Goal: Information Seeking & Learning: Check status

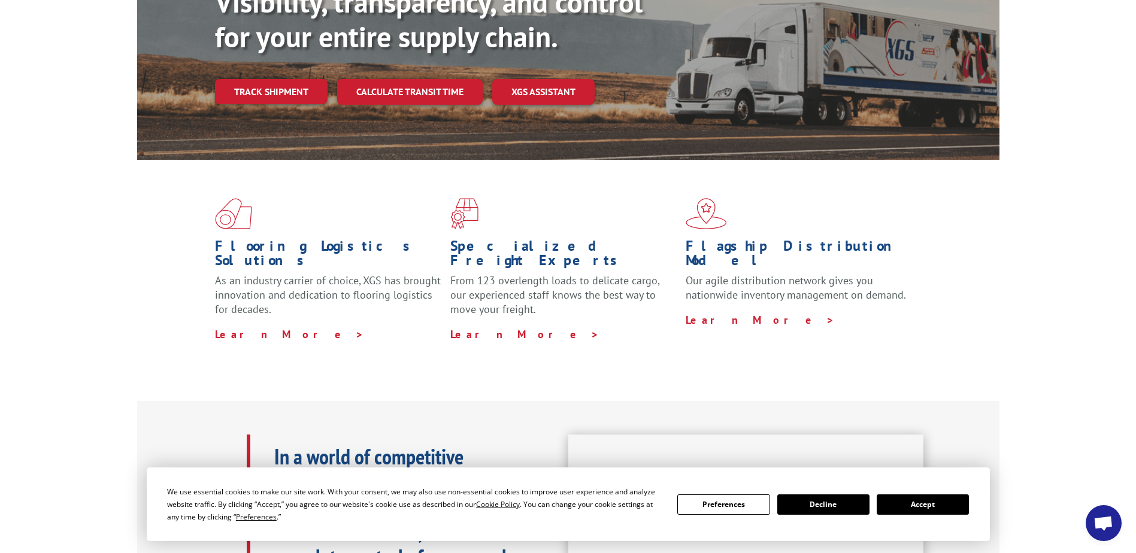
scroll to position [180, 0]
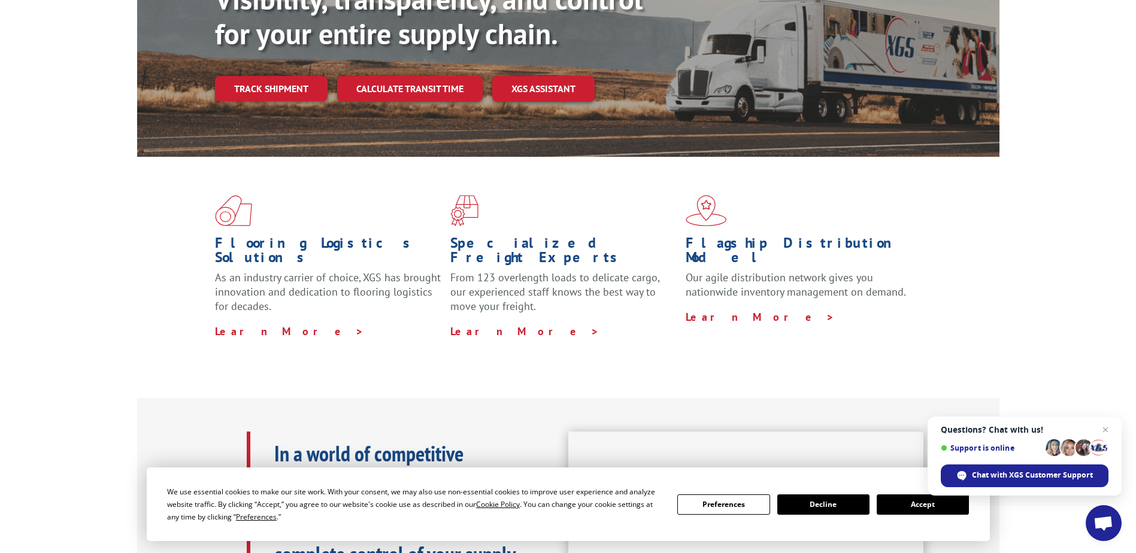
click at [921, 499] on button "Accept" at bounding box center [922, 504] width 92 height 20
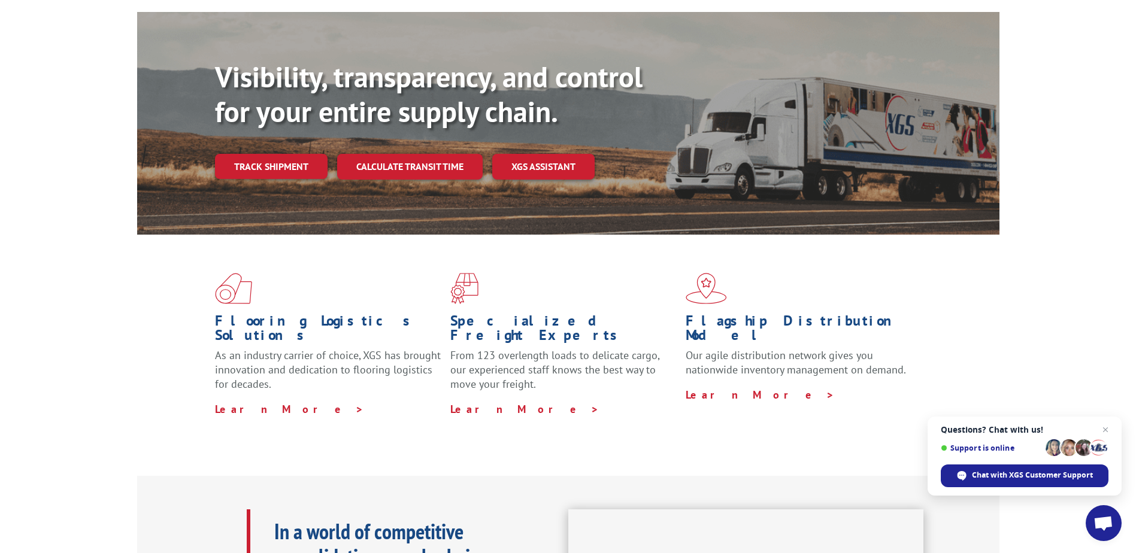
scroll to position [0, 0]
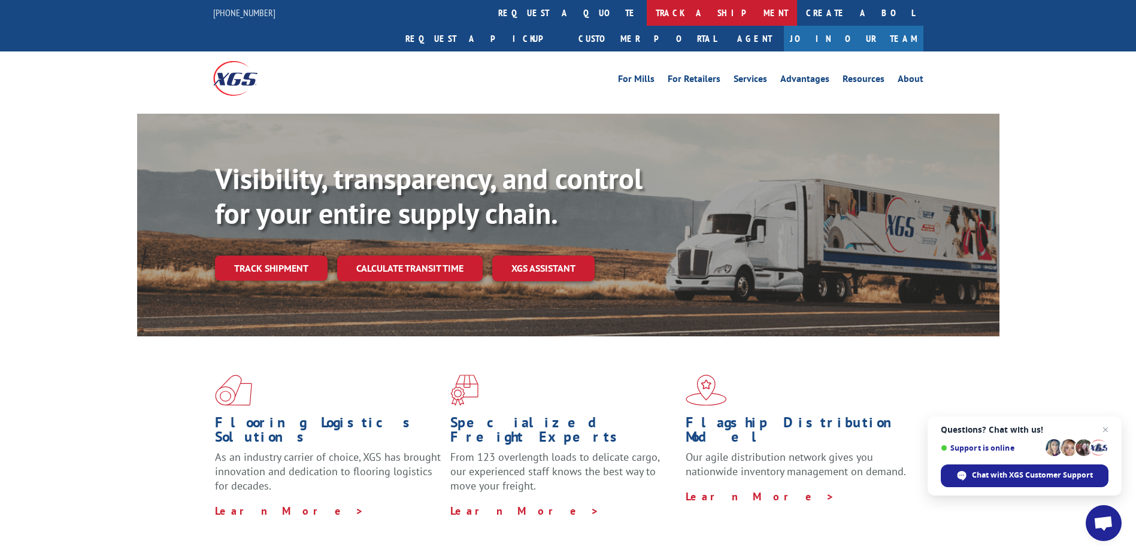
click at [647, 5] on link "track a shipment" at bounding box center [722, 13] width 150 height 26
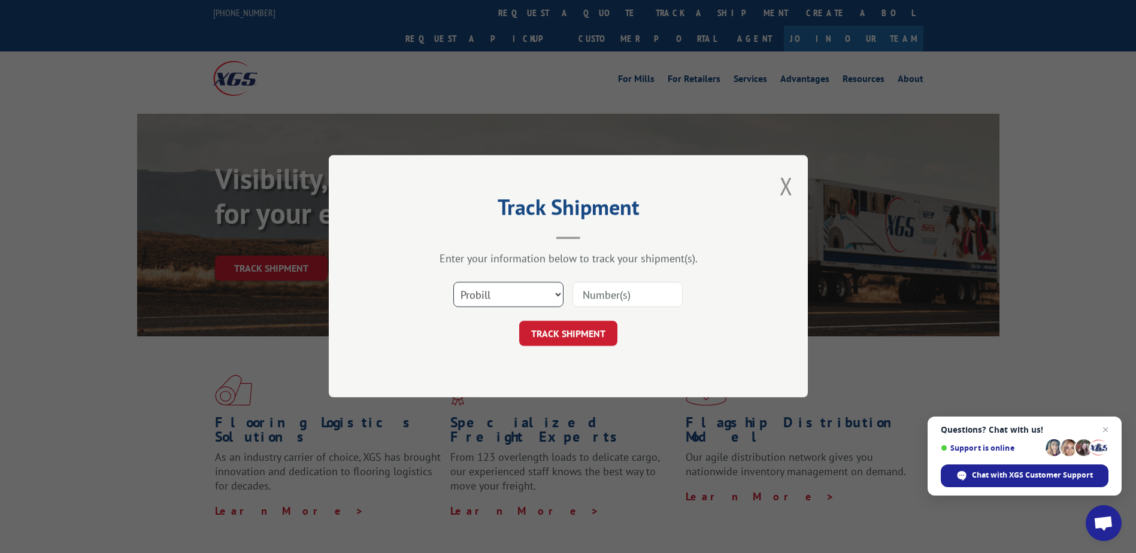
click at [503, 299] on select "Select category... Probill BOL PO" at bounding box center [508, 295] width 110 height 25
select select "bol"
click at [453, 283] on select "Select category... Probill BOL PO" at bounding box center [508, 295] width 110 height 25
click at [598, 295] on input at bounding box center [627, 295] width 110 height 25
type input "TFD-040716.A"
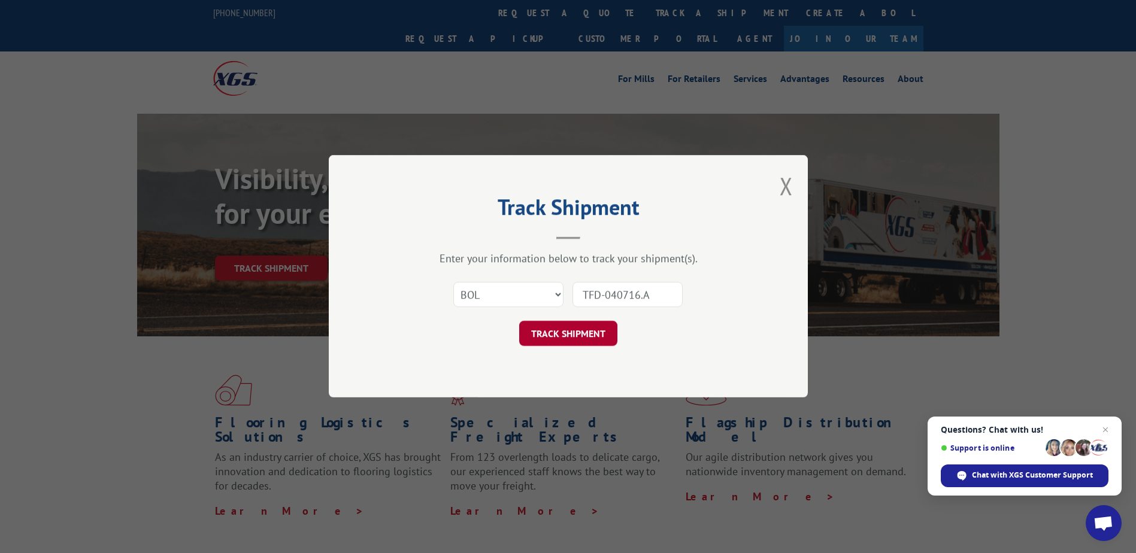
click at [580, 328] on button "TRACK SHIPMENT" at bounding box center [568, 333] width 98 height 25
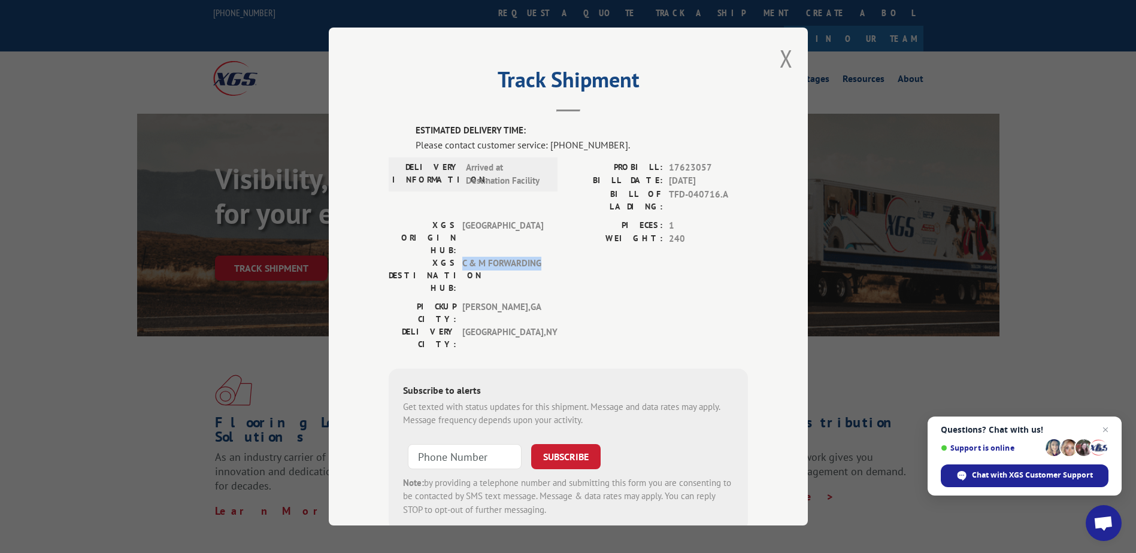
drag, startPoint x: 536, startPoint y: 229, endPoint x: 457, endPoint y: 229, distance: 79.6
click at [457, 257] on div "XGS DESTINATION HUB: C & M FORWARDING" at bounding box center [470, 276] width 162 height 38
drag, startPoint x: 457, startPoint y: 229, endPoint x: 471, endPoint y: 229, distance: 13.8
copy span "C & M FORWARDING"
drag, startPoint x: 514, startPoint y: 272, endPoint x: 376, endPoint y: 256, distance: 138.6
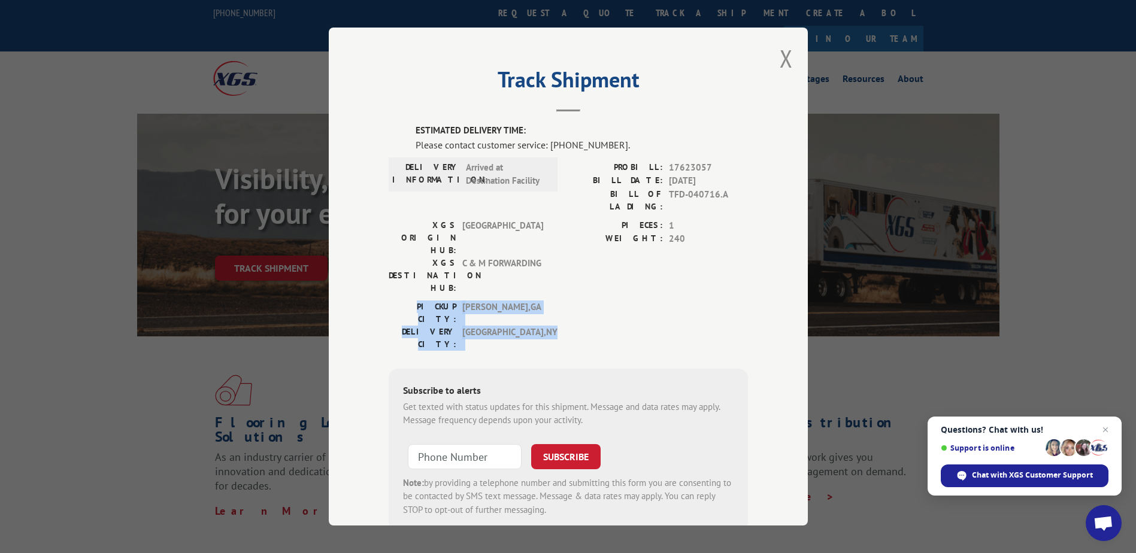
click at [376, 256] on div "Track Shipment ESTIMATED DELIVERY TIME: Please contact customer service: [PHONE…" at bounding box center [568, 277] width 479 height 498
click at [586, 369] on div "Subscribe to alerts Get texted with status updates for this shipment. Message a…" at bounding box center [568, 450] width 359 height 163
click at [780, 53] on button "Close modal" at bounding box center [785, 59] width 13 height 32
